Goal: Task Accomplishment & Management: Use online tool/utility

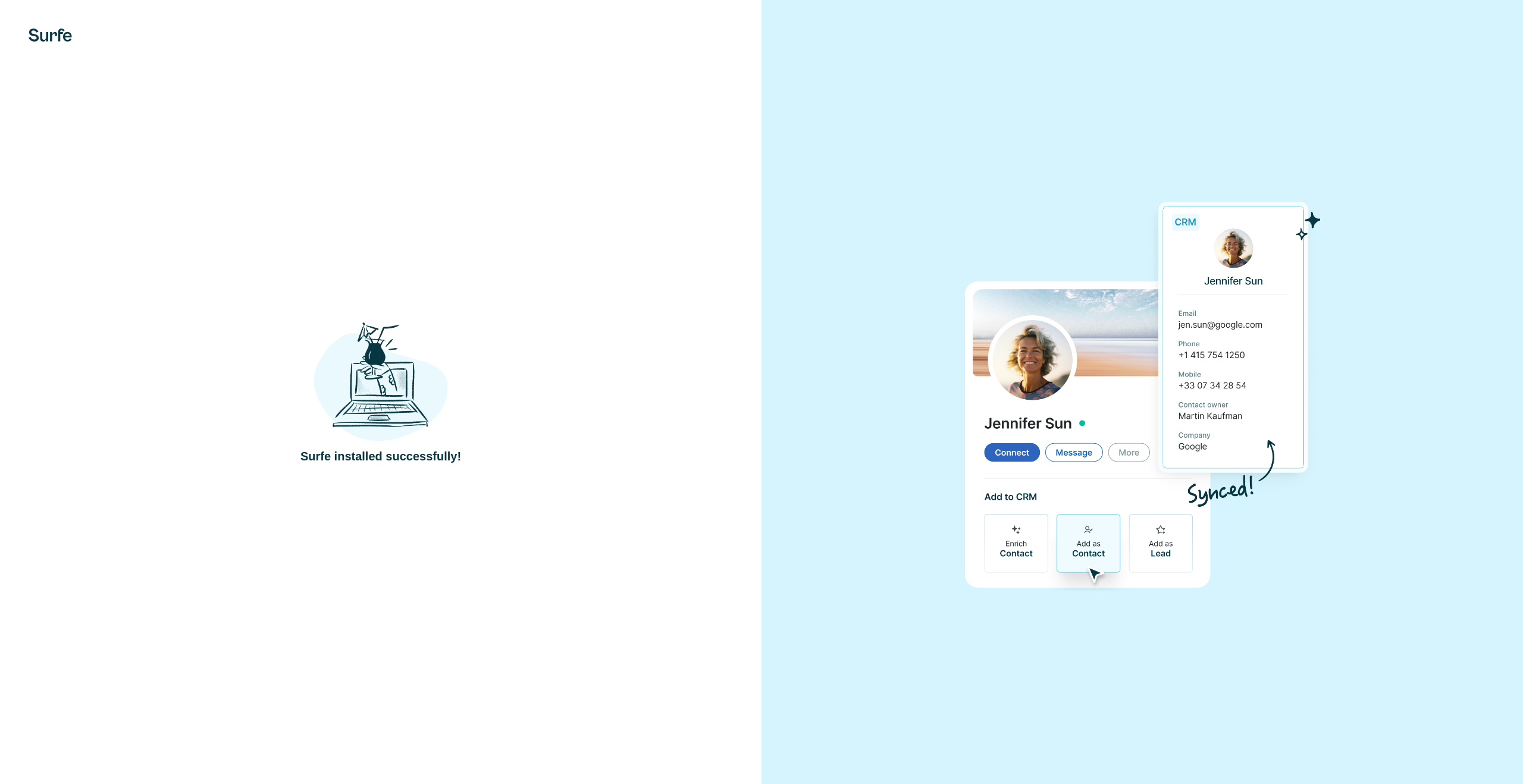
click at [538, 353] on div "Surfe installed successfully!" at bounding box center [381, 392] width 714 height 146
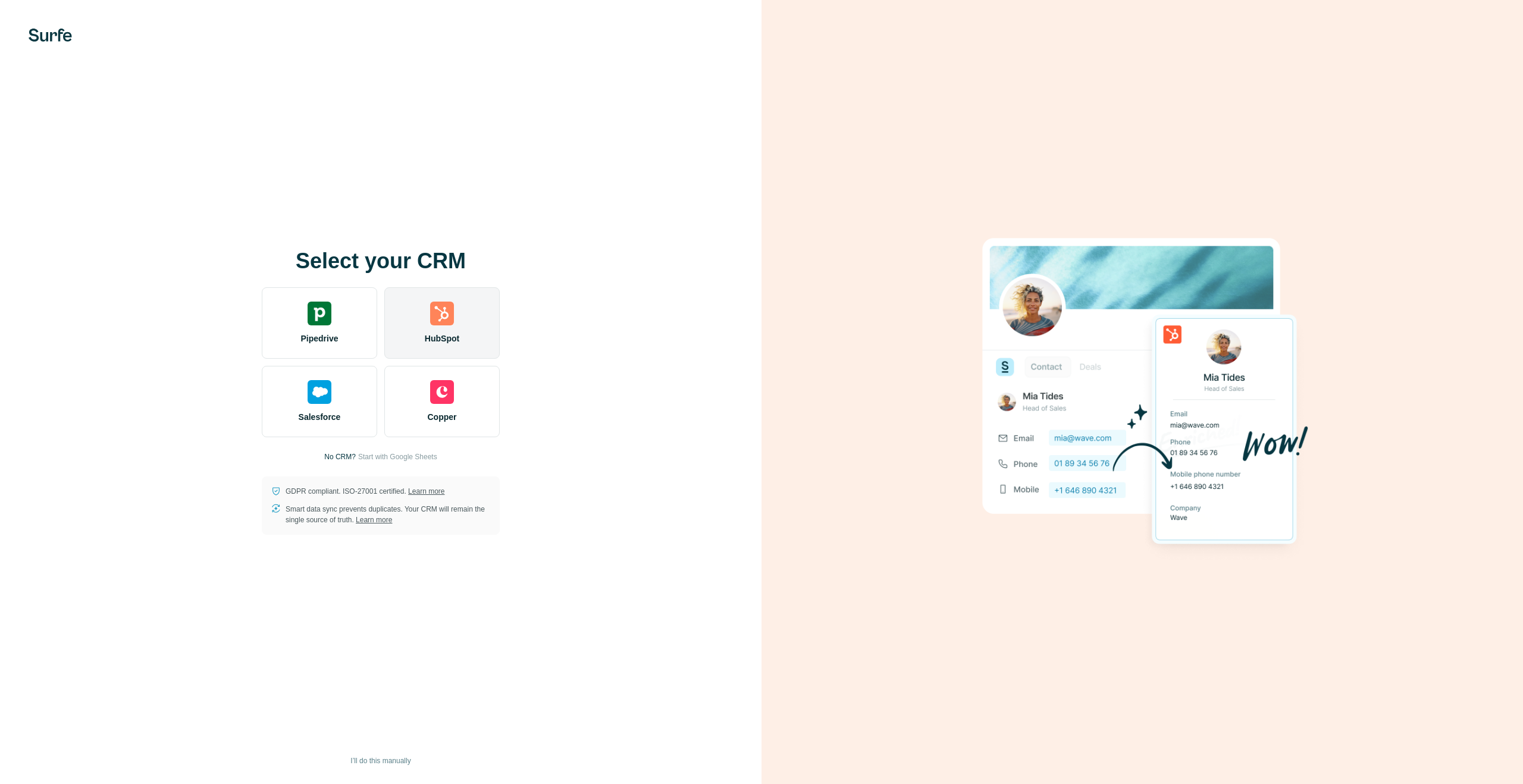
click at [471, 321] on div "HubSpot" at bounding box center [441, 322] width 115 height 71
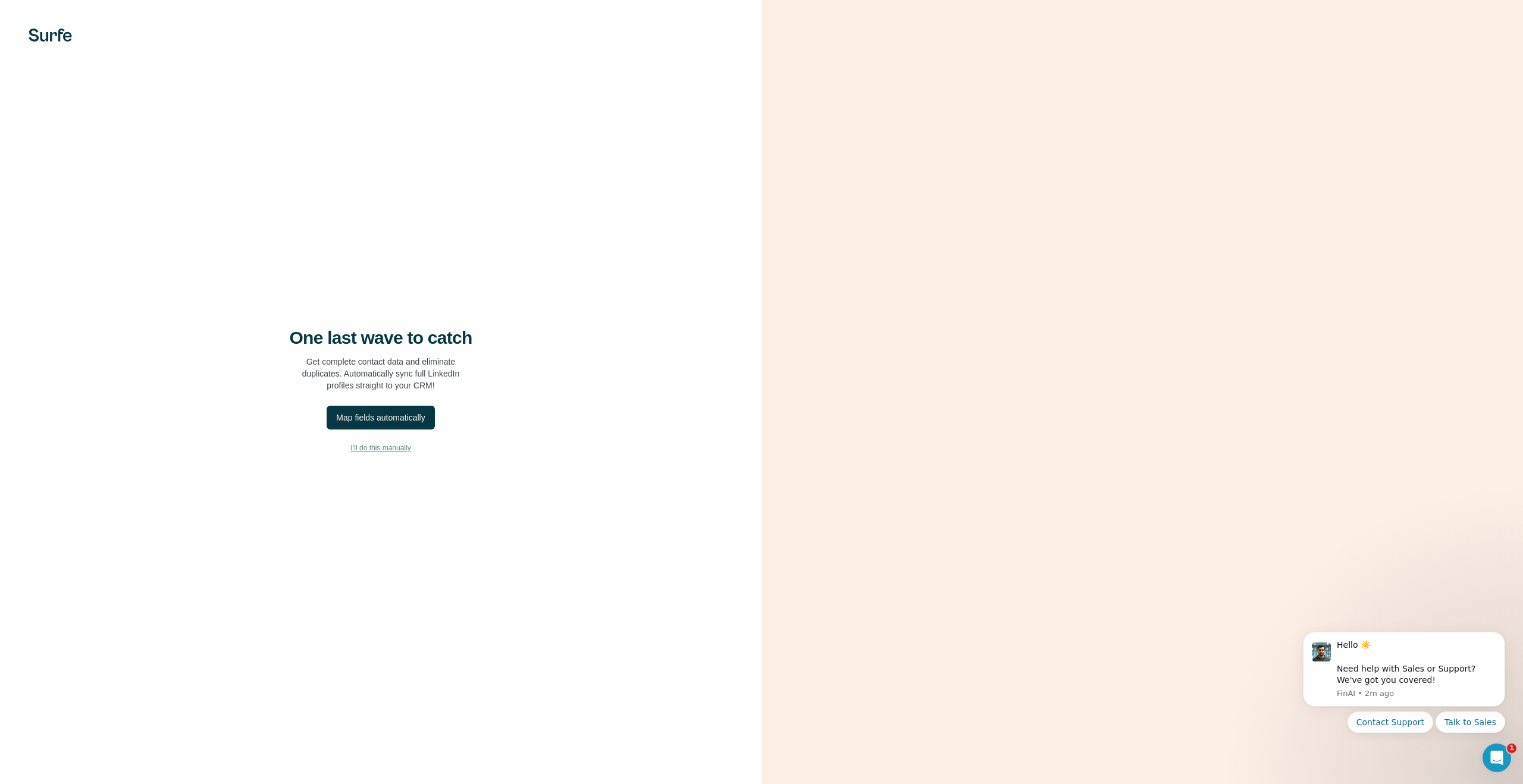
click at [386, 445] on span "I’ll do this manually" at bounding box center [380, 448] width 60 height 11
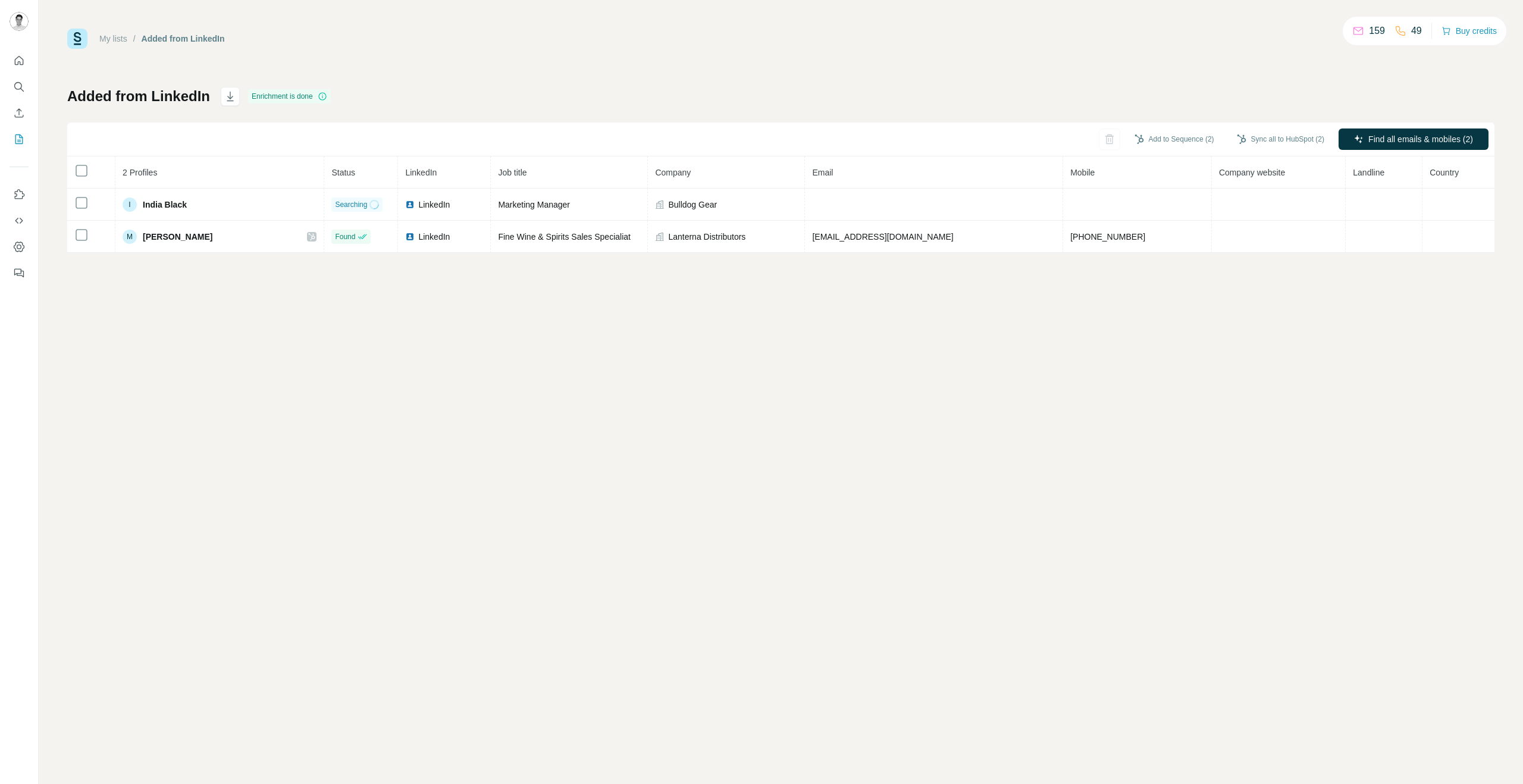
click at [558, 288] on div "My lists / Added from LinkedIn 159 49 Buy credits Added from LinkedIn Enrichmen…" at bounding box center [780, 392] width 1485 height 784
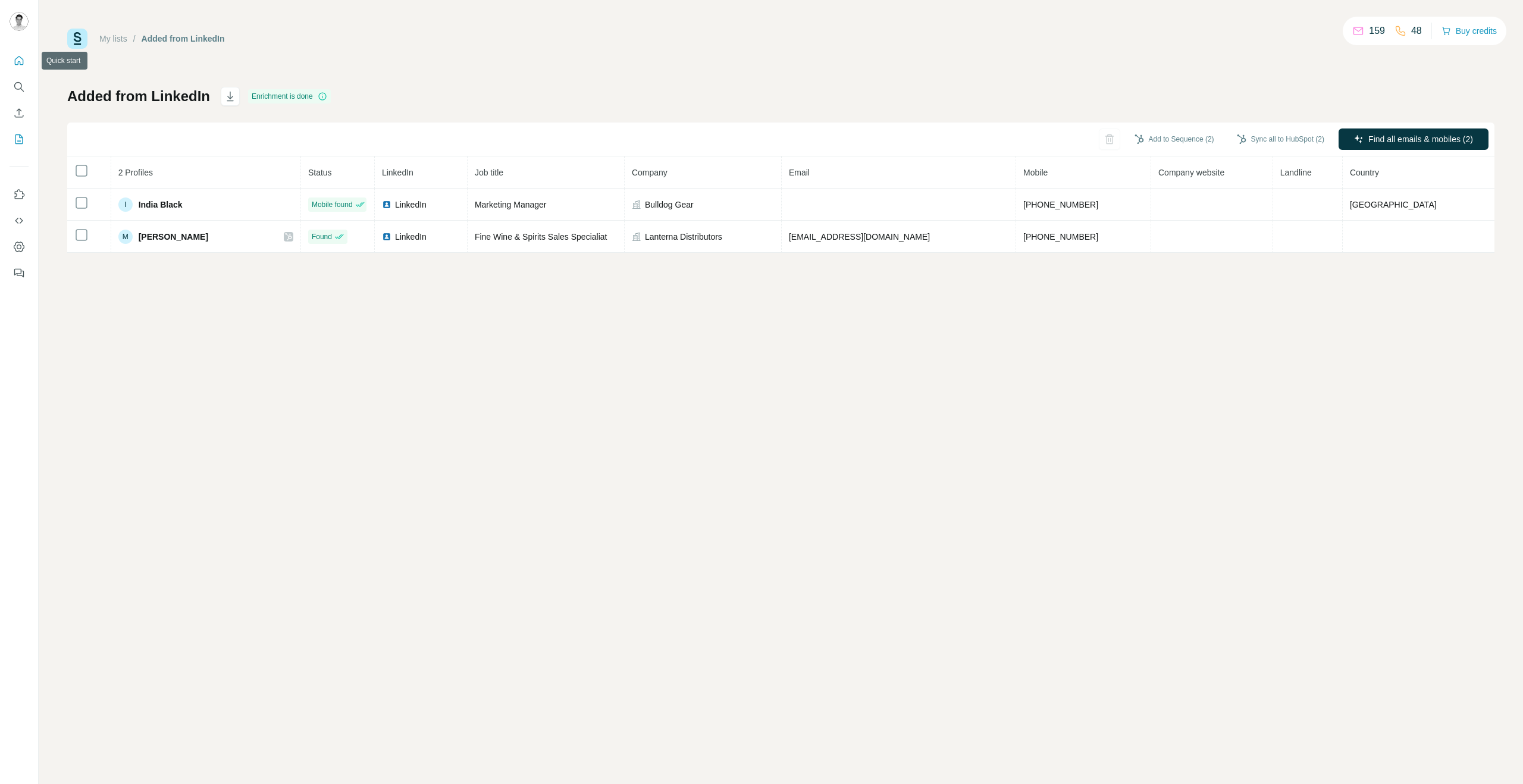
click at [14, 61] on icon "Quick start" at bounding box center [19, 61] width 12 height 12
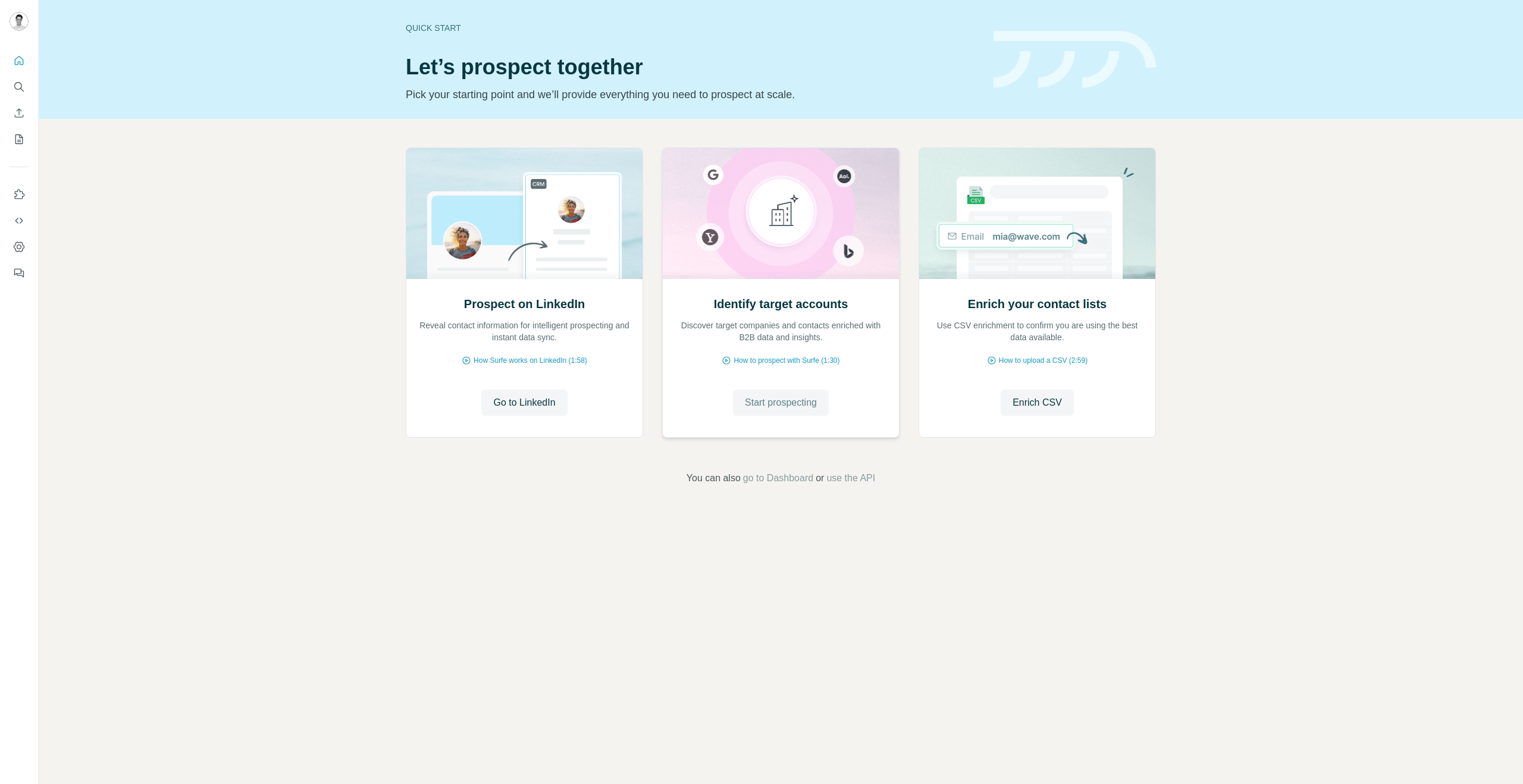
click at [784, 390] on button "Start prospecting" at bounding box center [780, 403] width 96 height 26
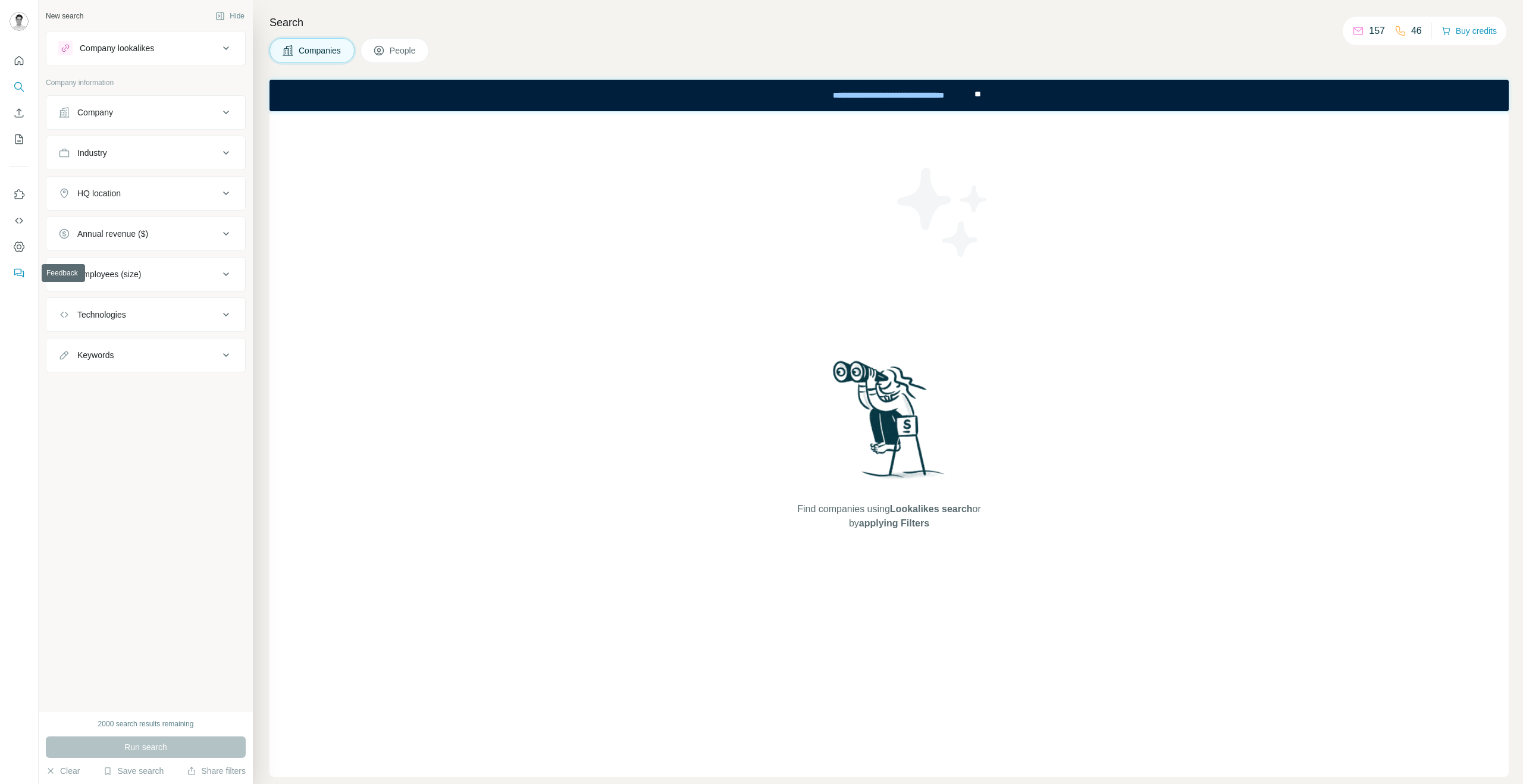
click at [25, 277] on button "Feedback" at bounding box center [19, 273] width 19 height 21
click at [21, 195] on icon "Use Surfe on LinkedIn" at bounding box center [19, 194] width 12 height 12
click at [1480, 37] on button "Buy credits" at bounding box center [1470, 31] width 56 height 16
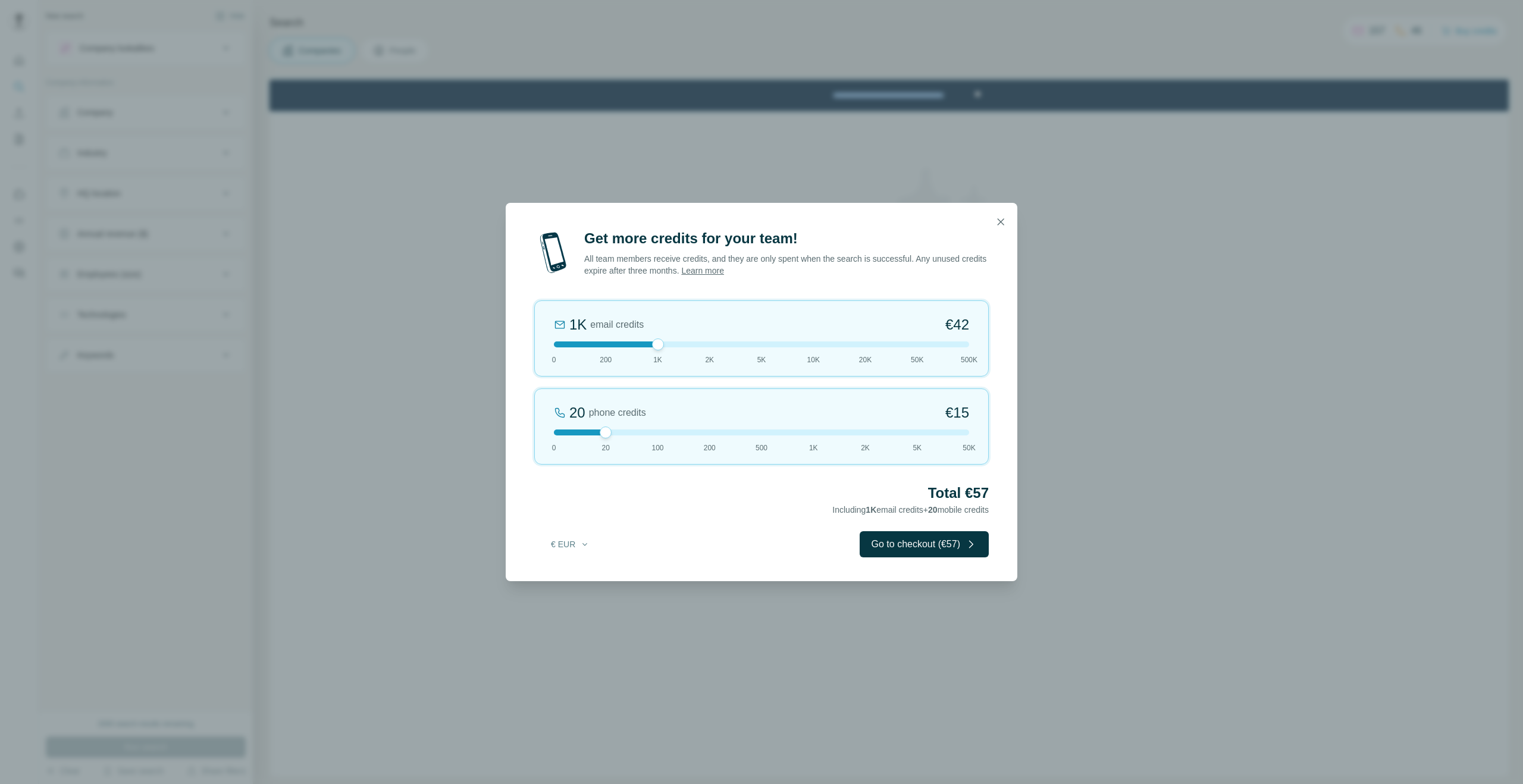
drag, startPoint x: 605, startPoint y: 343, endPoint x: 643, endPoint y: 347, distance: 38.2
click at [643, 347] on div at bounding box center [761, 344] width 415 height 6
drag, startPoint x: 606, startPoint y: 434, endPoint x: 646, endPoint y: 435, distance: 40.0
click at [646, 435] on div at bounding box center [761, 432] width 415 height 6
click at [575, 545] on button "€ EUR" at bounding box center [571, 544] width 56 height 21
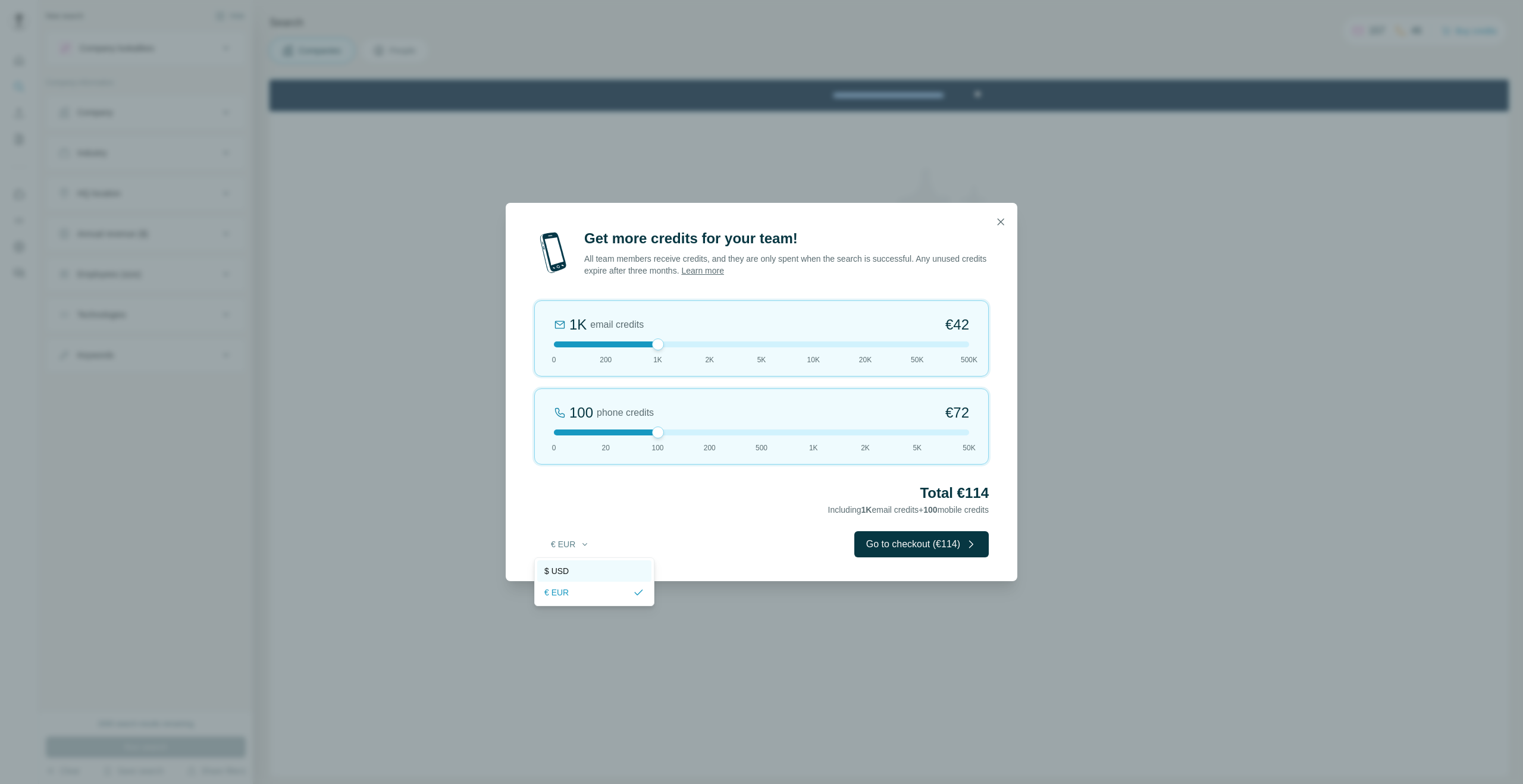
click at [578, 573] on div "$ USD" at bounding box center [594, 570] width 100 height 12
click at [1002, 223] on icon "button" at bounding box center [1001, 222] width 12 height 12
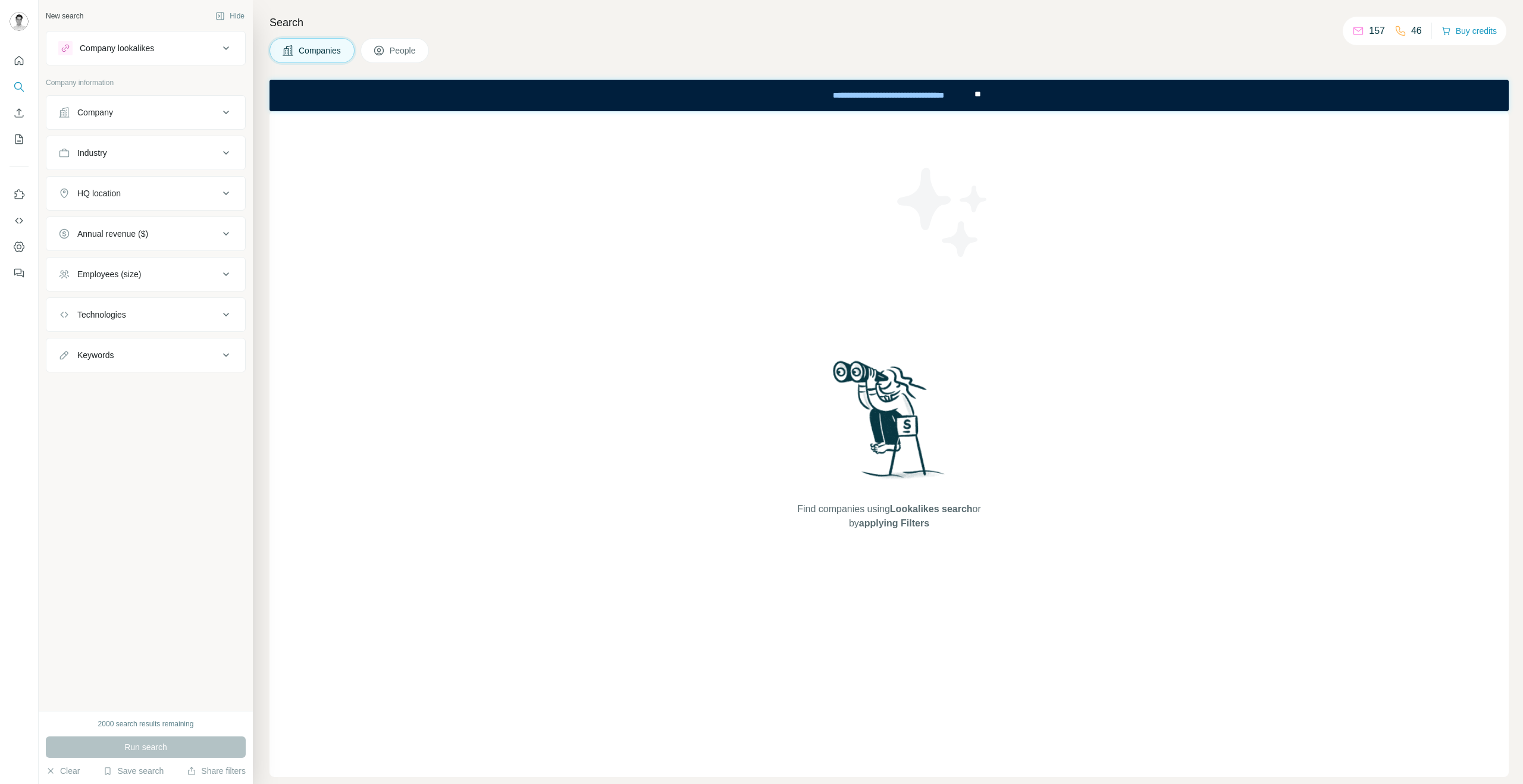
click at [409, 60] on button "People" at bounding box center [395, 51] width 69 height 25
click at [316, 56] on span "Companies" at bounding box center [320, 50] width 43 height 12
click at [104, 120] on button "Company" at bounding box center [146, 112] width 199 height 29
click at [104, 120] on button "Company" at bounding box center [146, 115] width 199 height 34
click at [111, 157] on div "Industry" at bounding box center [138, 152] width 160 height 12
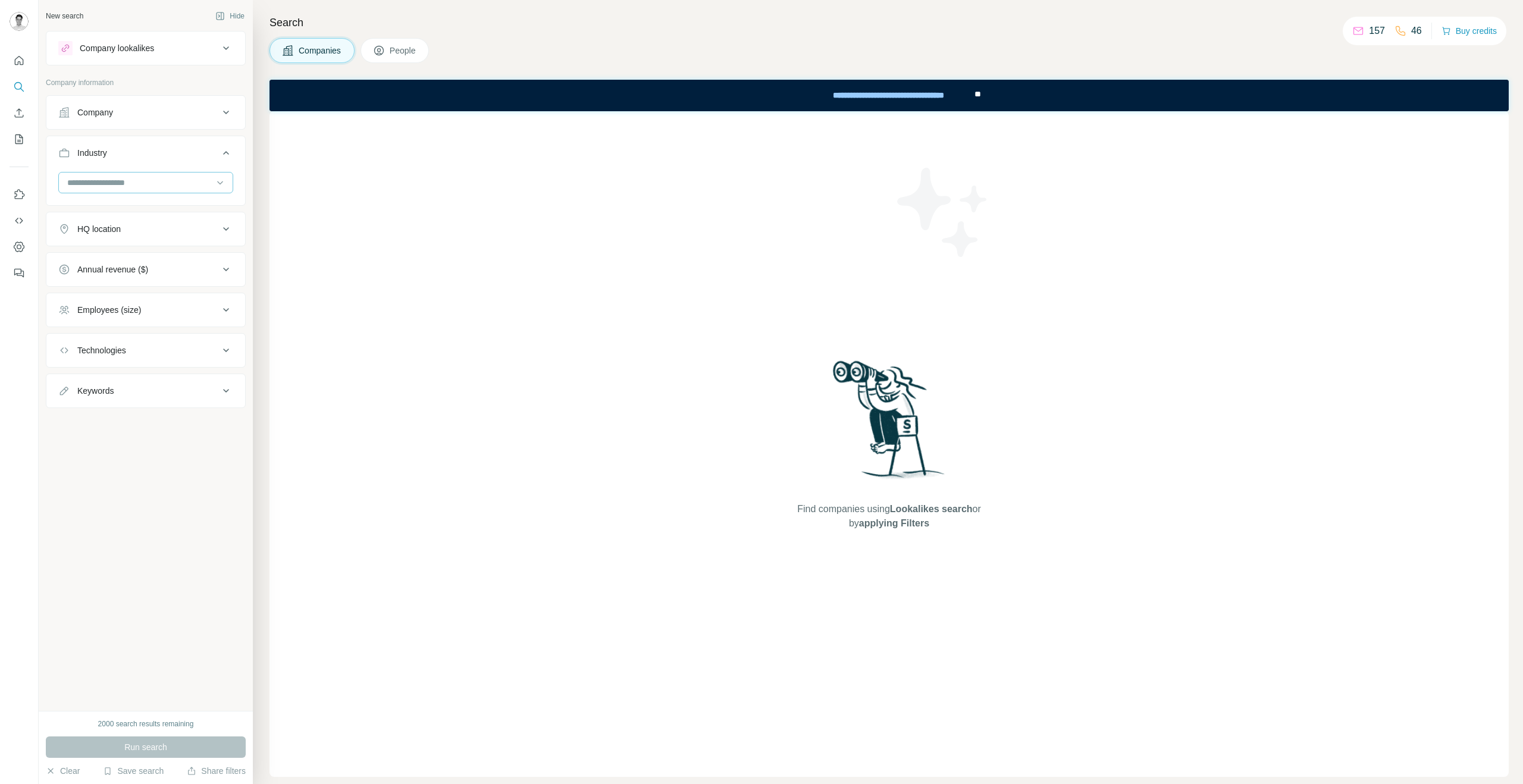
click at [111, 183] on input at bounding box center [139, 182] width 147 height 13
type input "****"
click at [133, 451] on div "New search Hide Company lookalikes Company information Company Industry HQ loca…" at bounding box center [146, 355] width 215 height 710
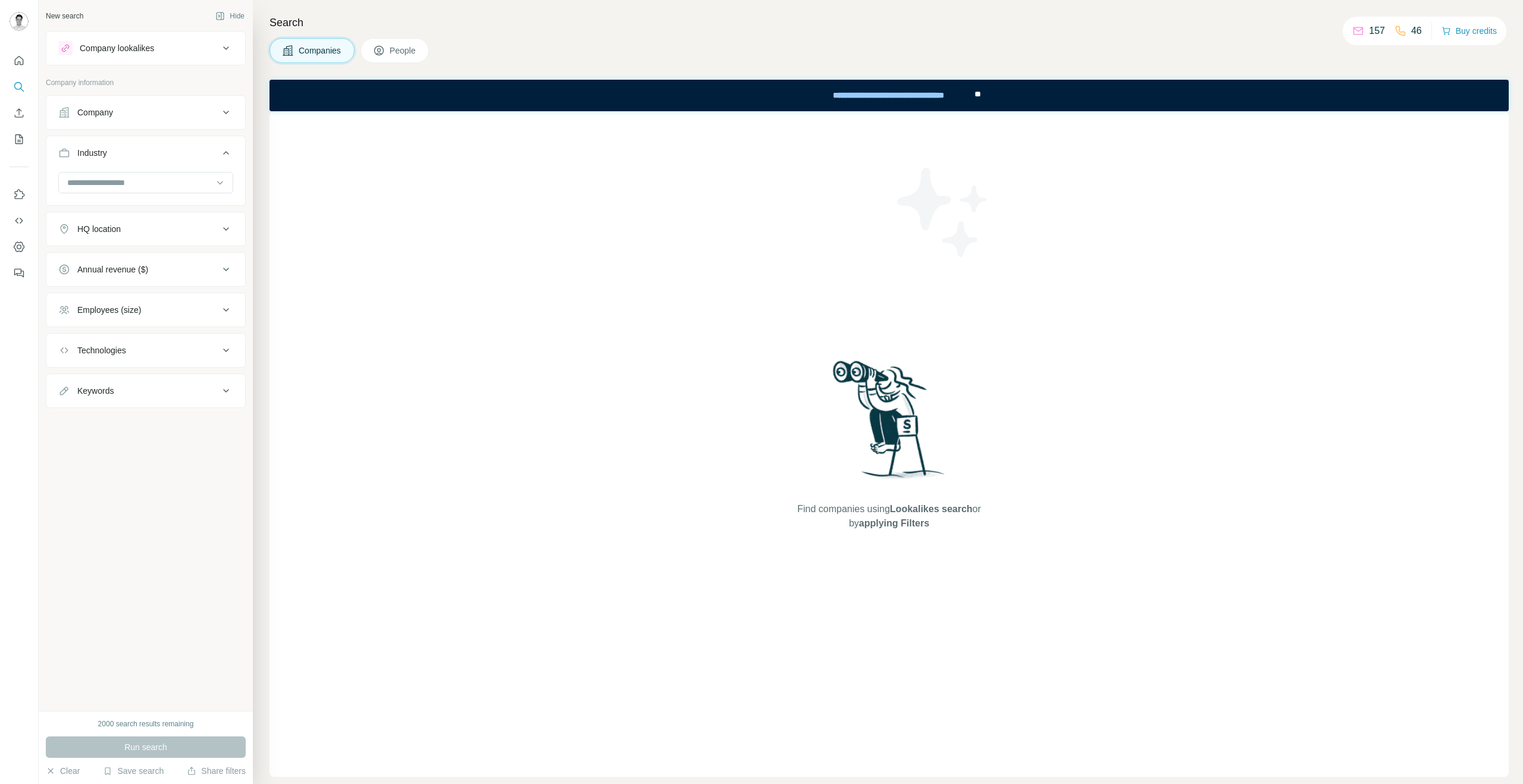
click at [169, 358] on button "Technologies" at bounding box center [146, 350] width 199 height 29
click at [137, 390] on input "text" at bounding box center [146, 380] width 175 height 21
drag, startPoint x: 120, startPoint y: 666, endPoint x: 109, endPoint y: 451, distance: 215.3
click at [120, 665] on div "New search Hide Company lookalikes Company information Company Industry HQ loca…" at bounding box center [146, 355] width 215 height 710
click at [119, 432] on div "Keywords" at bounding box center [138, 426] width 160 height 12
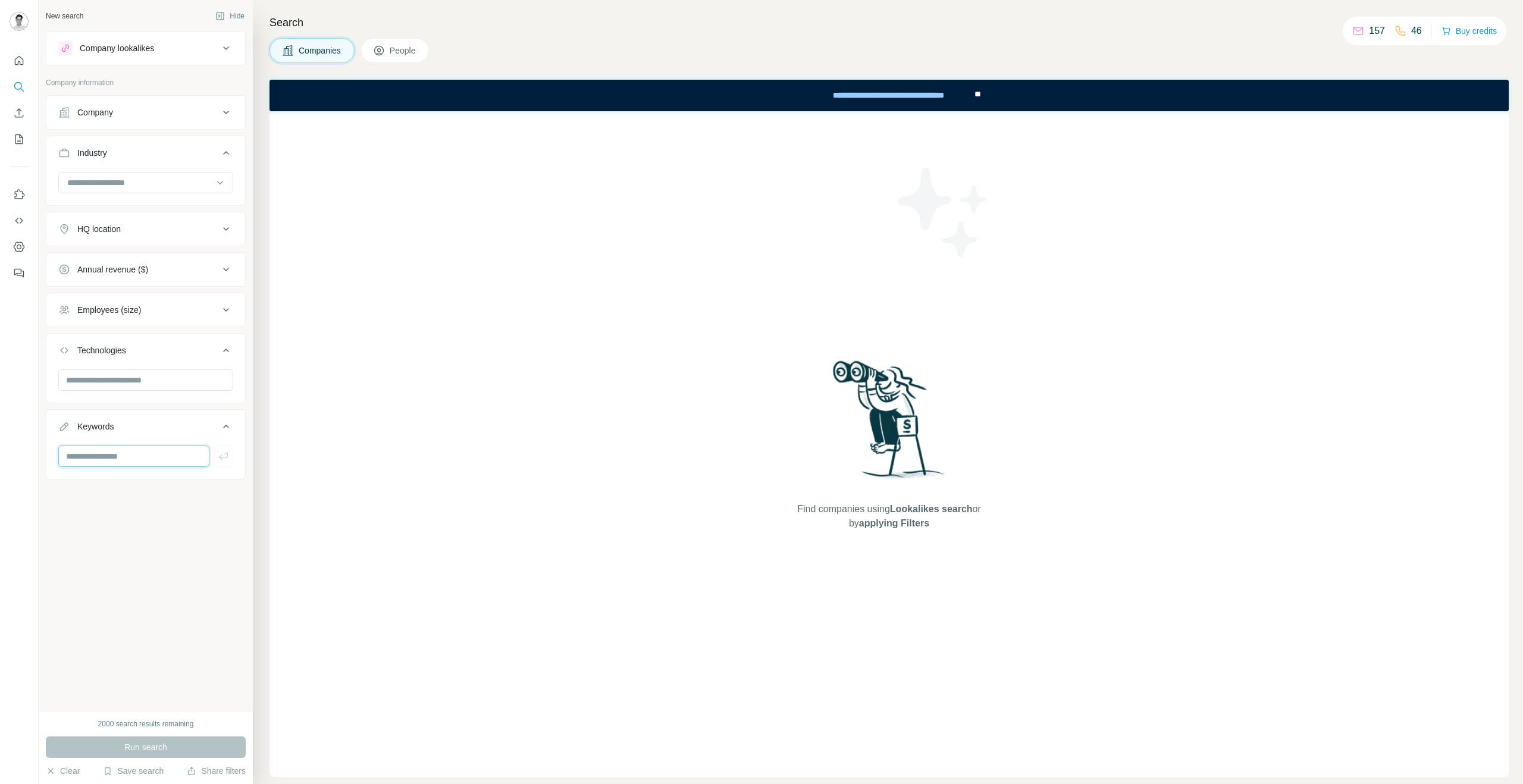
click at [125, 458] on input "text" at bounding box center [133, 456] width 151 height 21
type input "*********"
click at [133, 493] on div at bounding box center [130, 484] width 19 height 14
click at [153, 384] on input "text" at bounding box center [146, 380] width 175 height 21
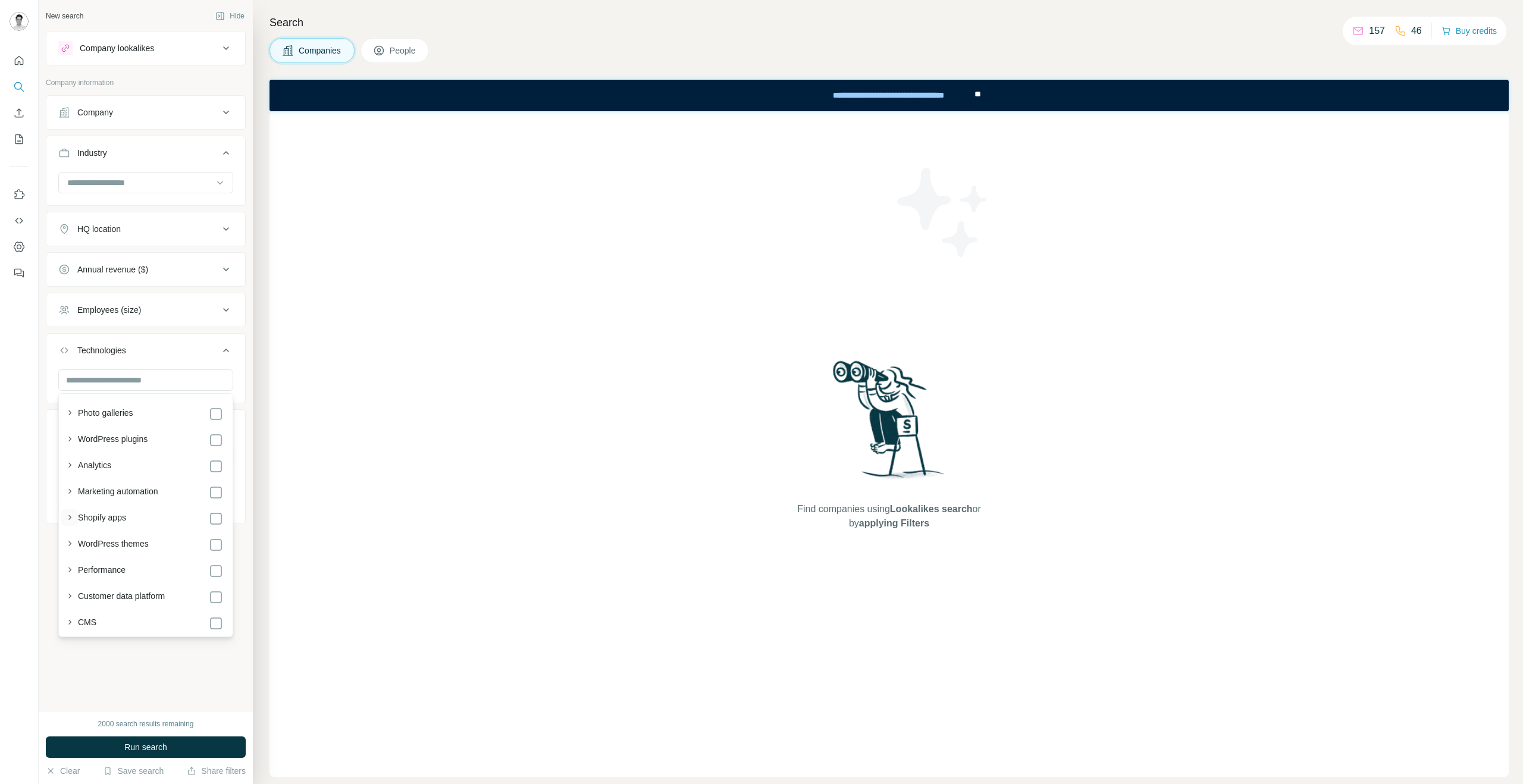
click at [71, 517] on icon "button" at bounding box center [70, 517] width 12 height 12
click at [48, 541] on div "New search Hide Company lookalikes Company information Company Industry HQ loca…" at bounding box center [146, 355] width 215 height 710
click at [135, 483] on icon "button" at bounding box center [132, 485] width 10 height 10
